Goal: Task Accomplishment & Management: Manage account settings

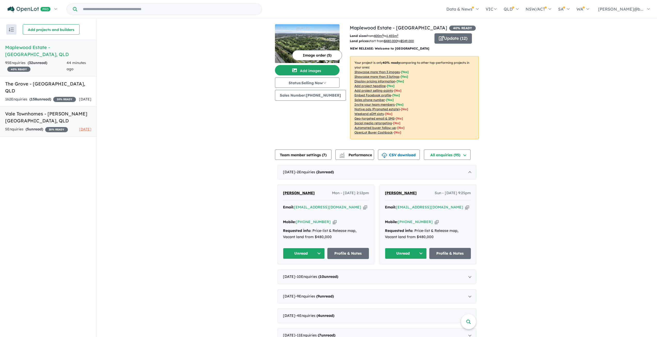
click at [30, 109] on link "Vale Townhomes - [PERSON_NAME][GEOGRAPHIC_DATA] , [GEOGRAPHIC_DATA] 5 Enquir ie…" at bounding box center [48, 121] width 97 height 30
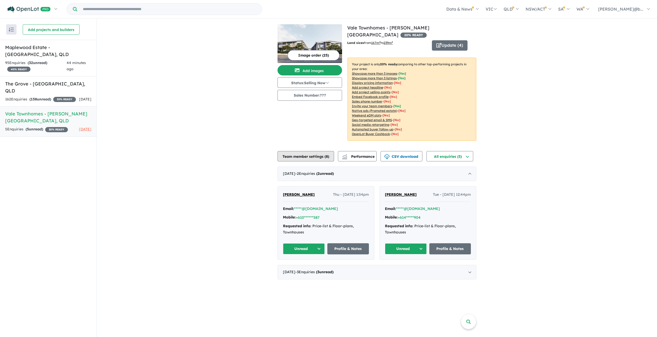
click at [321, 151] on button "Team member settings ( 8 )" at bounding box center [306, 156] width 57 height 10
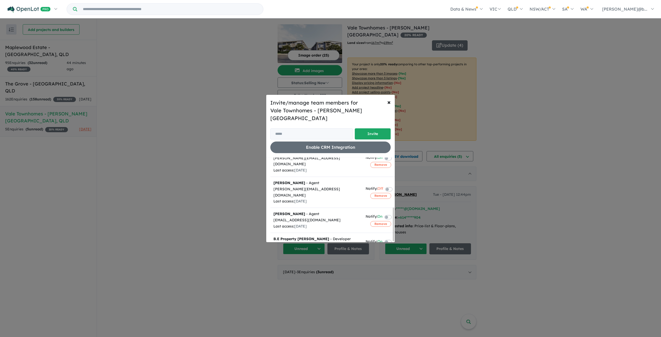
scroll to position [126, 0]
click at [394, 238] on label at bounding box center [394, 241] width 1 height 6
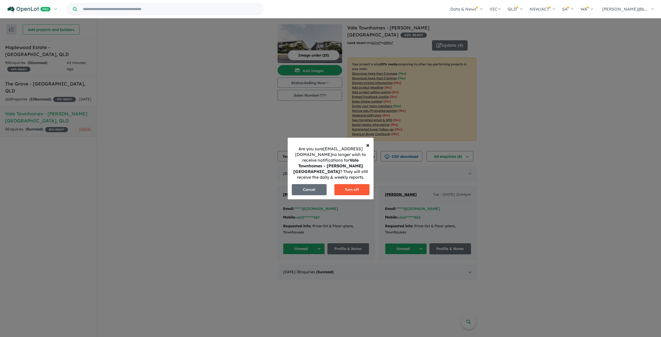
click at [351, 184] on button "Turn off" at bounding box center [351, 189] width 35 height 11
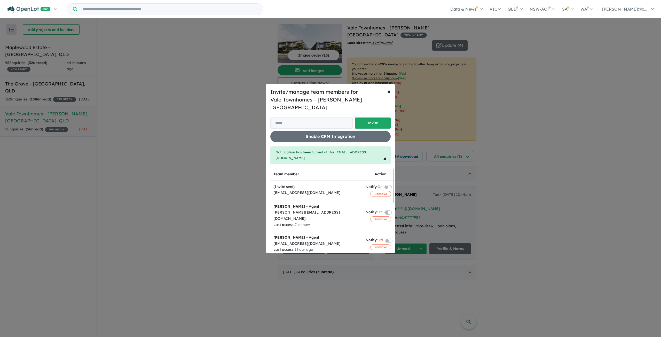
scroll to position [0, 0]
drag, startPoint x: 386, startPoint y: 153, endPoint x: 385, endPoint y: 150, distance: 2.9
click at [386, 154] on span "×" at bounding box center [384, 158] width 3 height 8
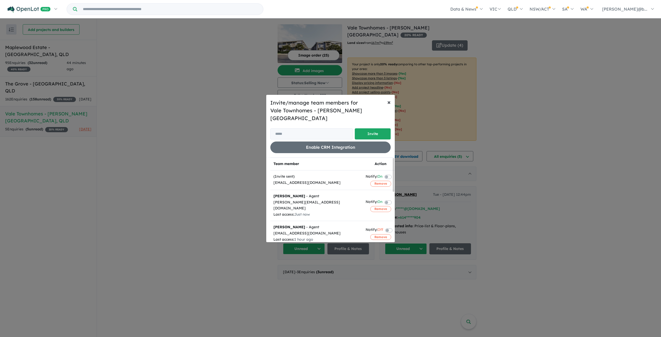
click at [389, 106] on span "×" at bounding box center [388, 102] width 3 height 8
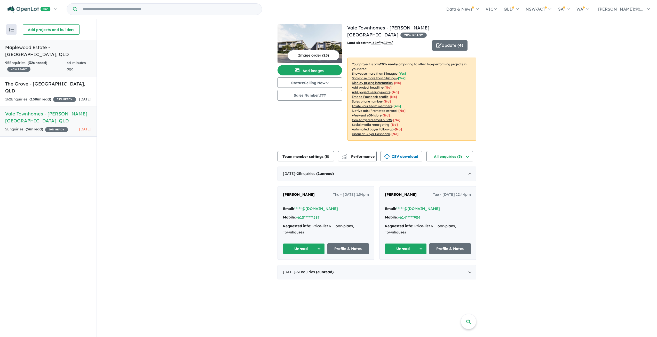
click at [60, 60] on div "95 Enquir ies ( 32 unread) 40 % READY" at bounding box center [35, 66] width 61 height 12
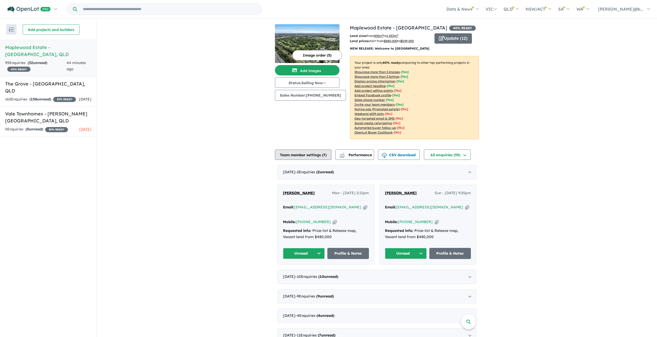
click at [316, 153] on button "Team member settings ( 7 )" at bounding box center [303, 155] width 57 height 10
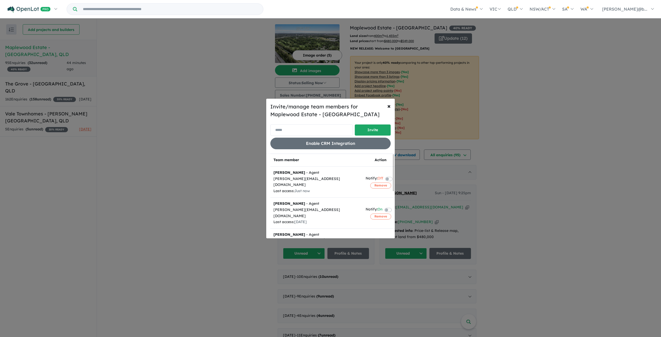
click at [308, 130] on input "email" at bounding box center [311, 129] width 82 height 11
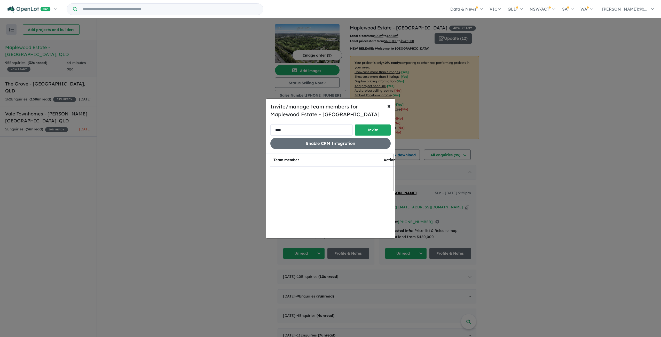
type input "**********"
click at [375, 127] on button "Invite" at bounding box center [373, 129] width 36 height 11
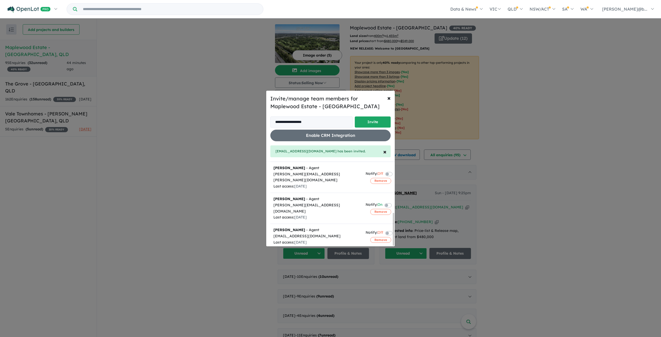
scroll to position [131, 0]
click at [376, 208] on button "Remove" at bounding box center [380, 211] width 21 height 6
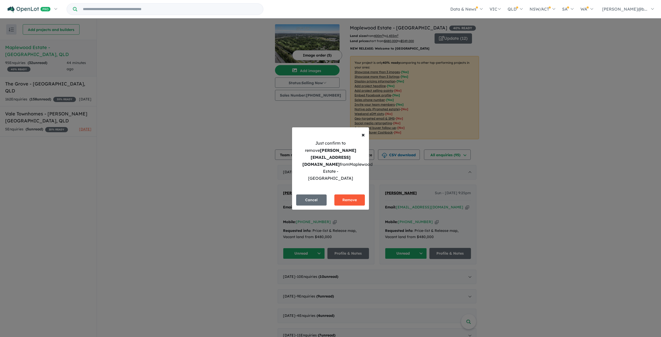
click at [358, 194] on button "Remove" at bounding box center [349, 199] width 30 height 11
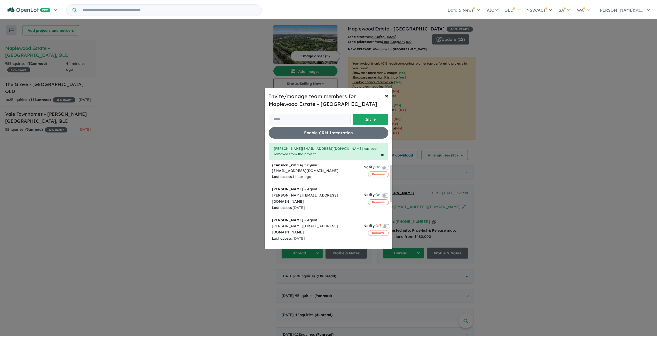
scroll to position [0, 0]
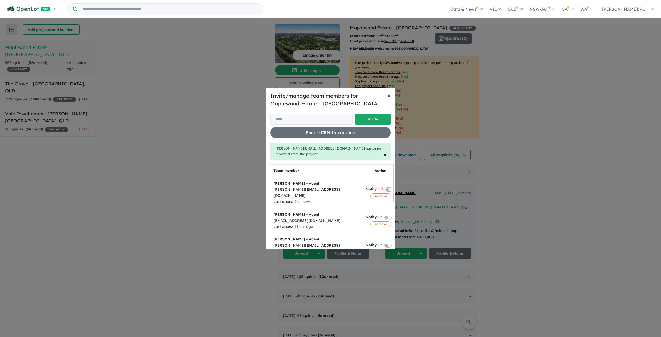
click at [389, 99] on span "×" at bounding box center [388, 95] width 3 height 8
